Goal: Information Seeking & Learning: Learn about a topic

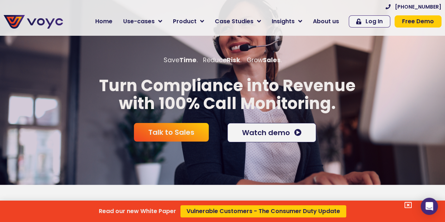
click at [264, 22] on div "Read our new White Paper Vulnerable Customers - The Consumer Duty Update" at bounding box center [222, 111] width 445 height 222
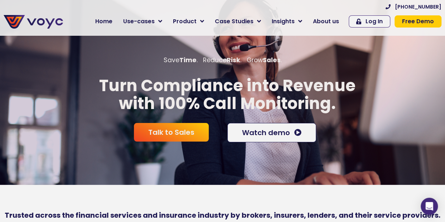
click at [261, 22] on icon at bounding box center [259, 21] width 4 height 6
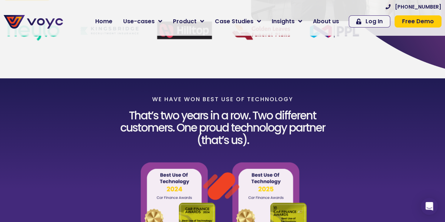
scroll to position [8, 0]
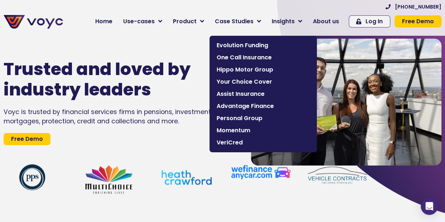
click at [241, 21] on span "Case Studies" at bounding box center [234, 21] width 39 height 9
